Goal: Task Accomplishment & Management: Use online tool/utility

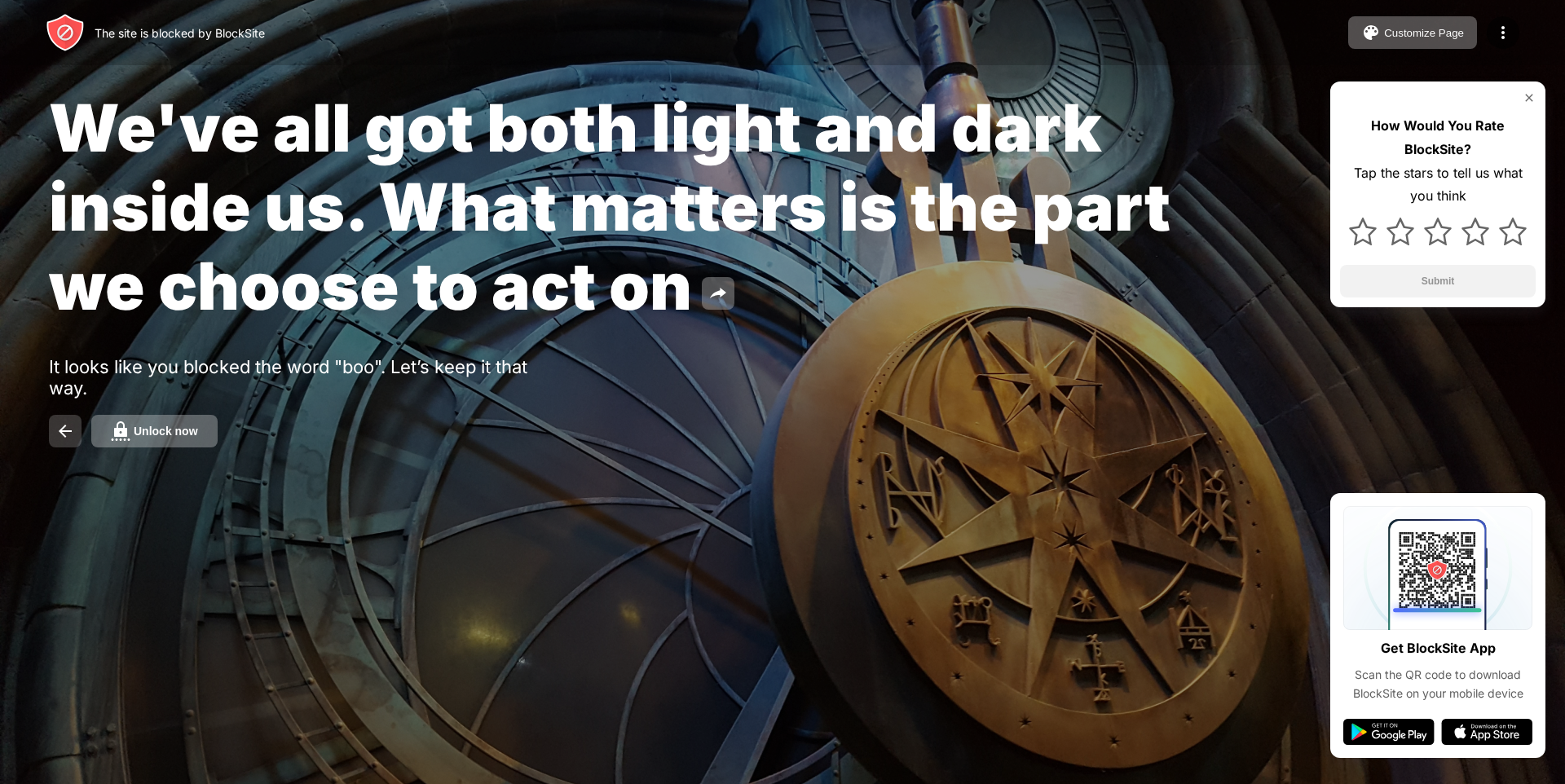
click at [64, 443] on button at bounding box center [64, 431] width 32 height 32
click at [52, 430] on button at bounding box center [64, 431] width 32 height 32
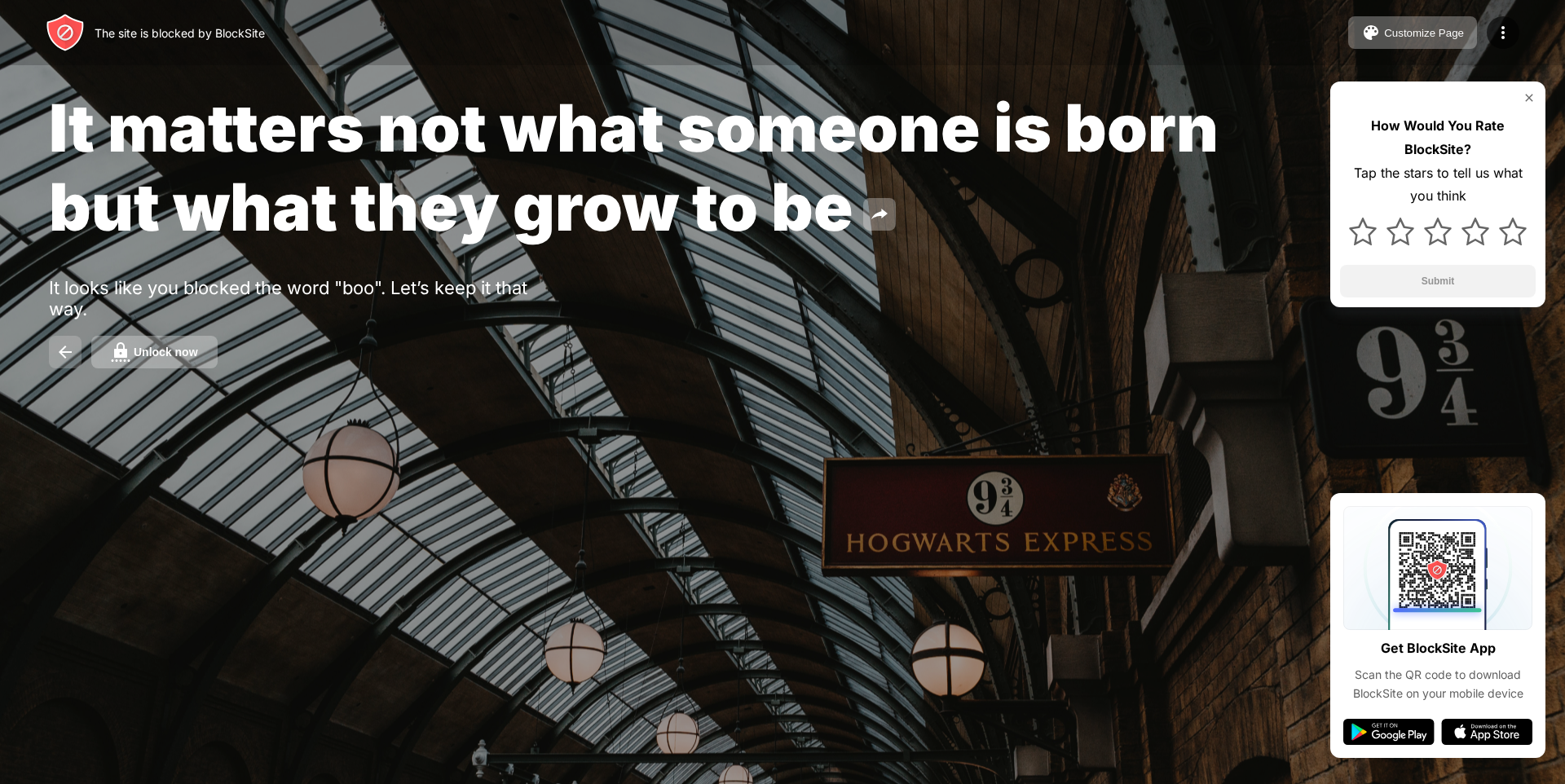
click at [61, 350] on img at bounding box center [64, 352] width 19 height 19
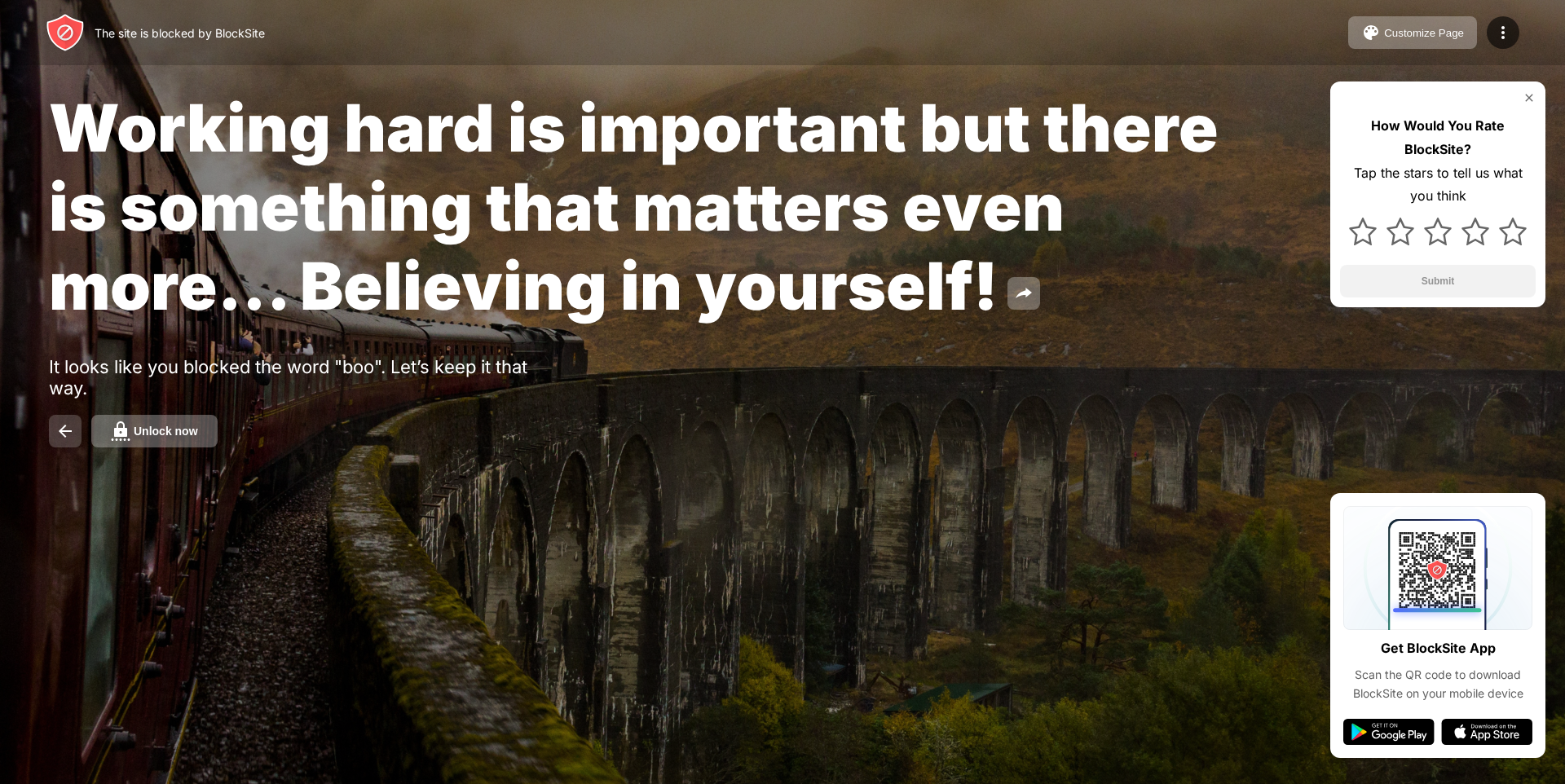
click at [53, 422] on button at bounding box center [64, 431] width 32 height 32
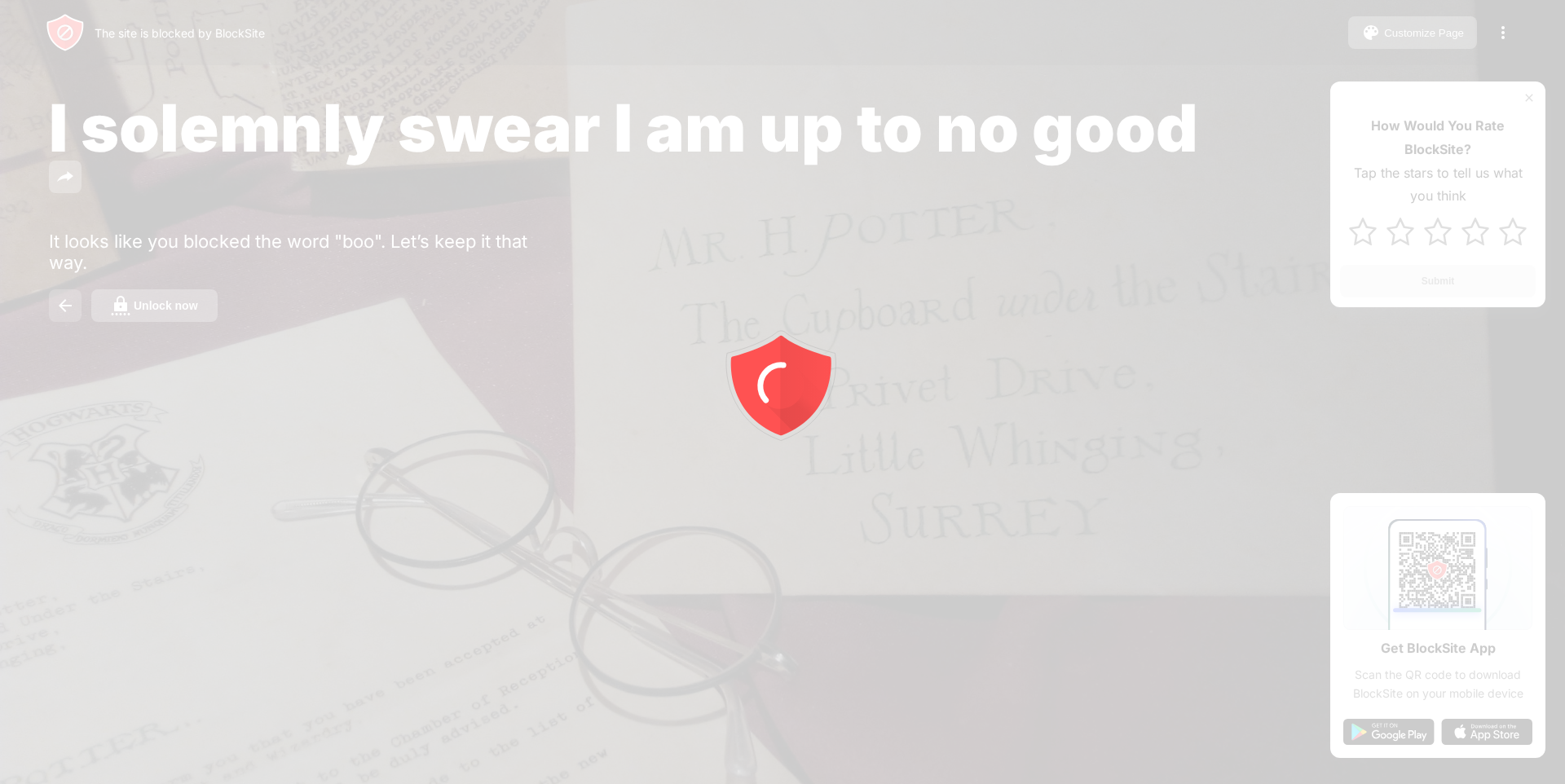
click at [67, 312] on img at bounding box center [64, 305] width 19 height 19
